Goal: Register for event/course

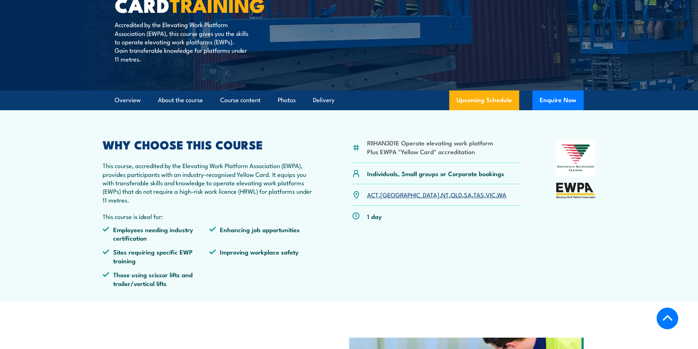
scroll to position [183, 0]
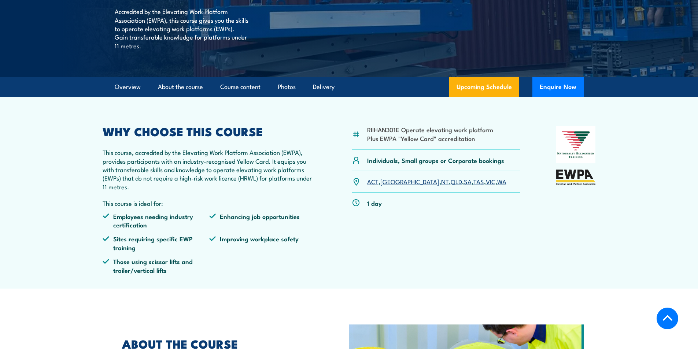
click at [451, 181] on link "QLD" at bounding box center [456, 181] width 11 height 9
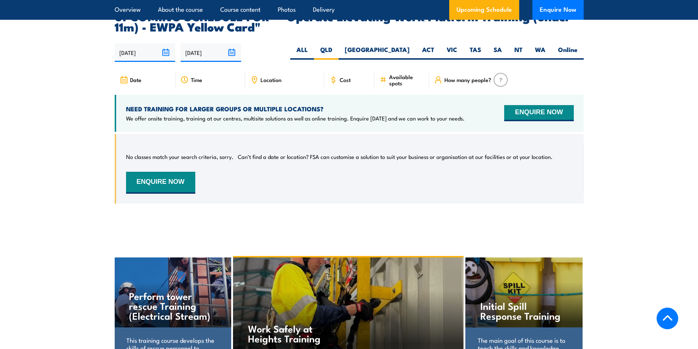
scroll to position [1152, 0]
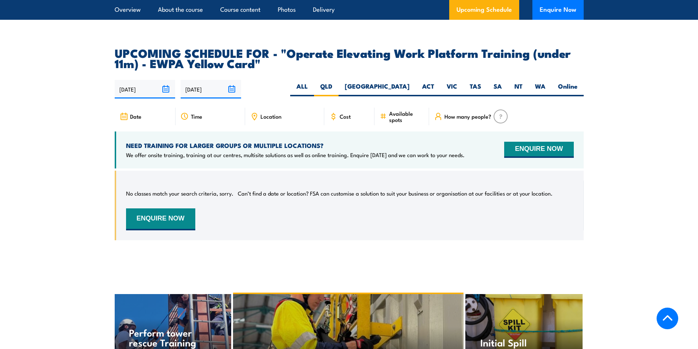
click at [345, 113] on span "Cost" at bounding box center [345, 116] width 11 height 6
click at [314, 82] on label "ALL" at bounding box center [302, 89] width 24 height 14
click at [313, 82] on input "ALL" at bounding box center [310, 84] width 5 height 5
radio input "true"
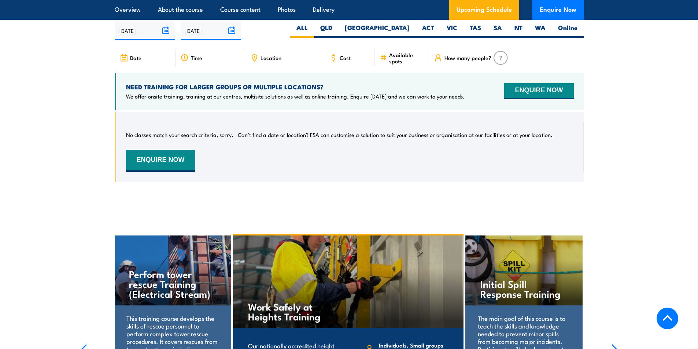
scroll to position [1335, 0]
